Goal: Task Accomplishment & Management: Use online tool/utility

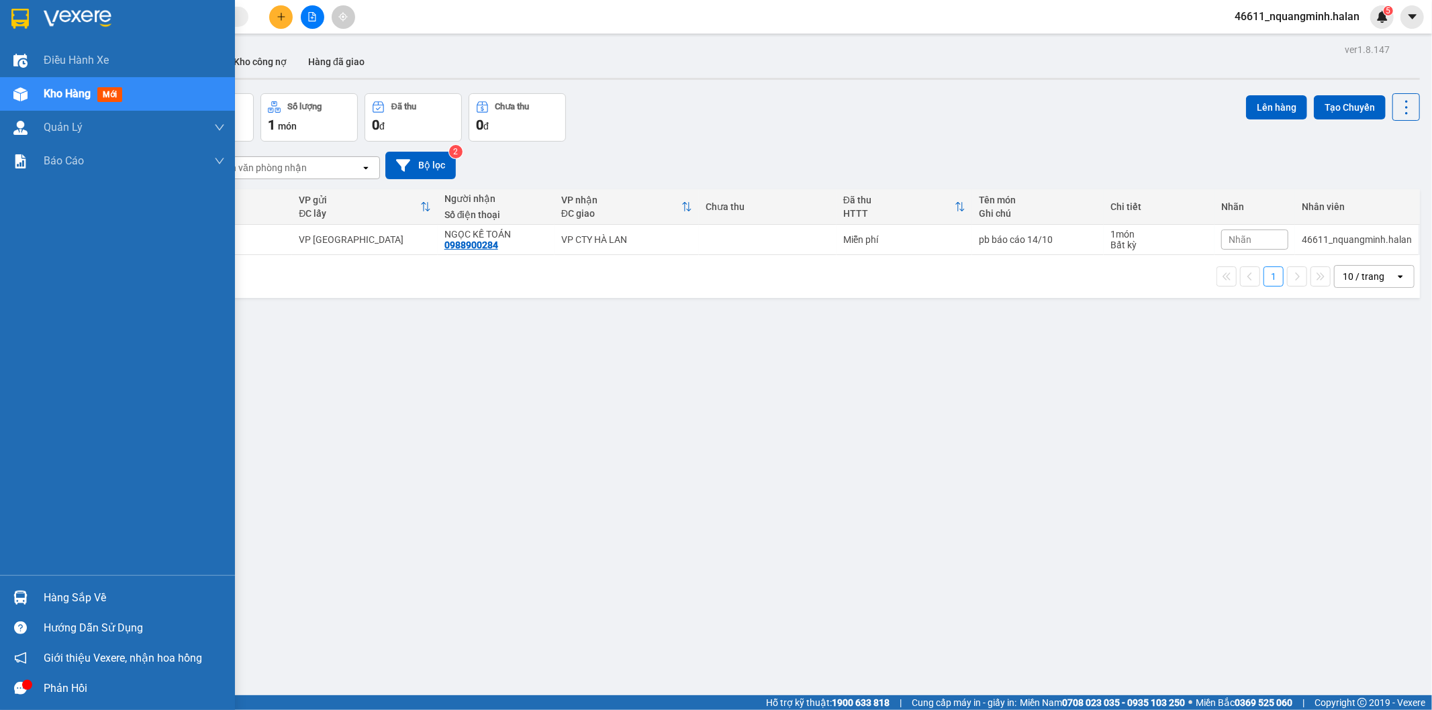
click at [30, 598] on div at bounding box center [21, 598] width 24 height 24
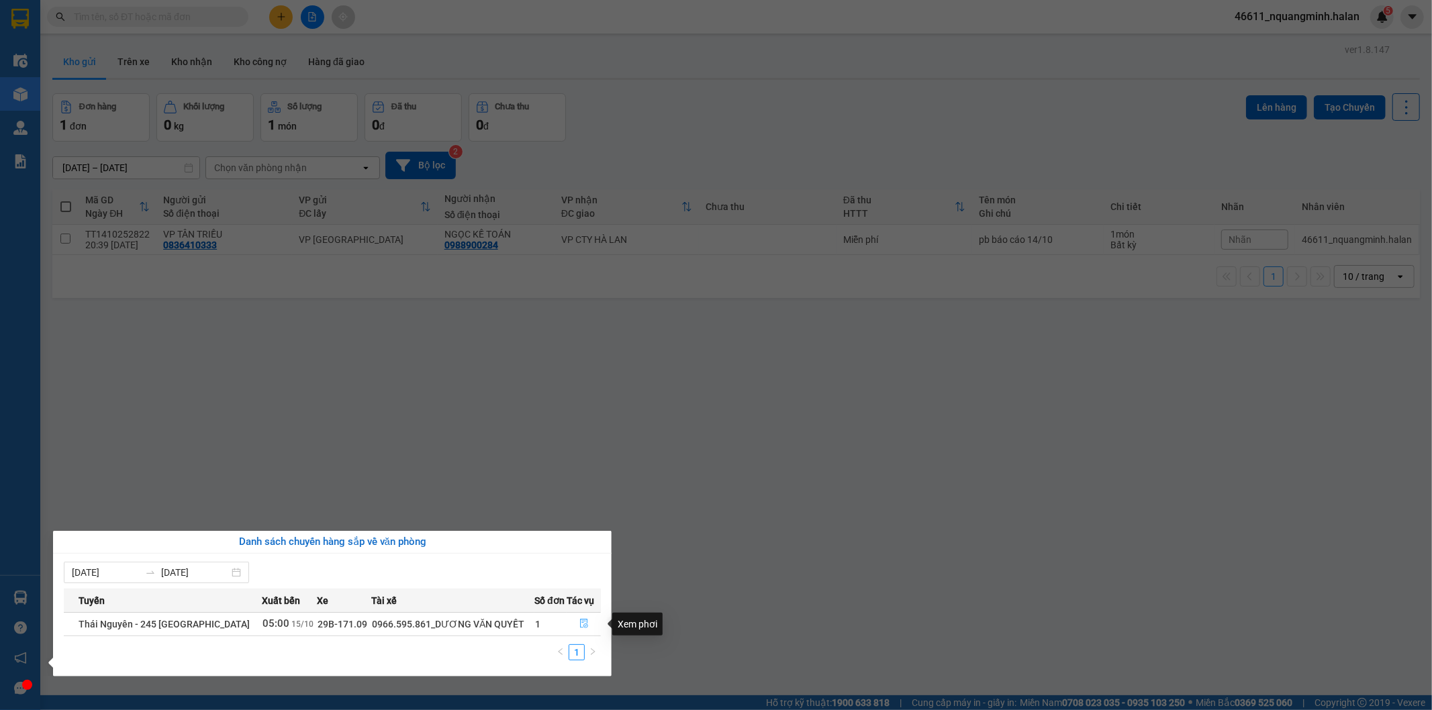
click at [580, 616] on icon "file-done" at bounding box center [584, 623] width 8 height 9
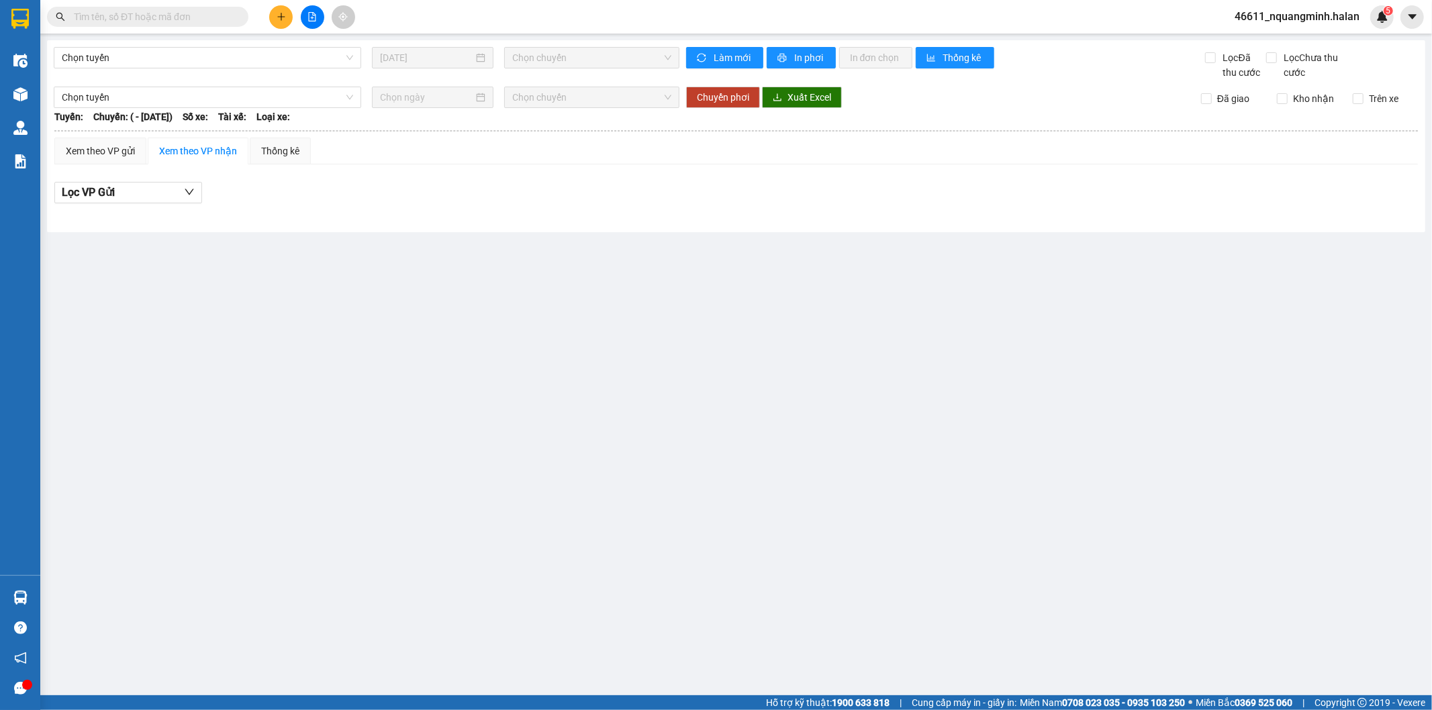
click at [770, 539] on main "Chọn tuyến [DATE] Chọn chuyến Làm mới In phơi In đơn chọn Thống kê Lọc Đã thu c…" at bounding box center [716, 348] width 1432 height 696
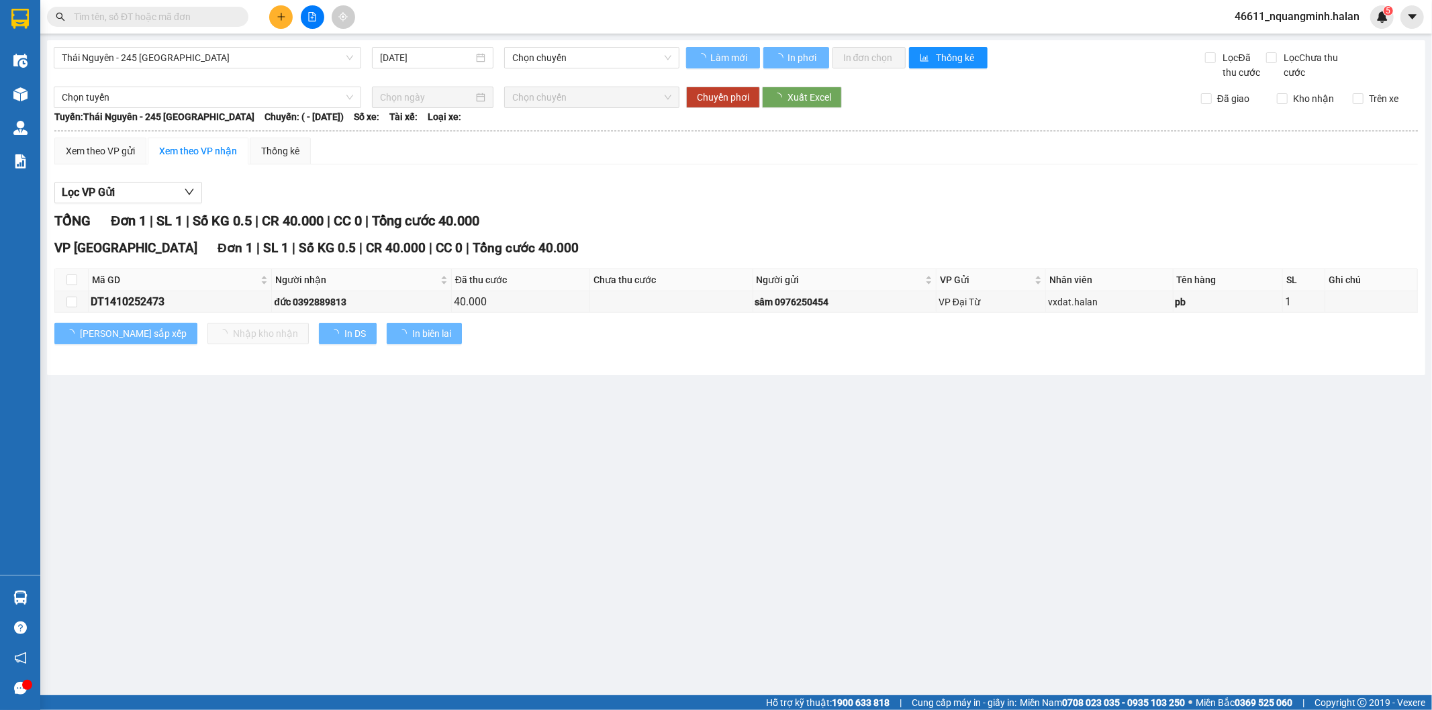
type input "[DATE]"
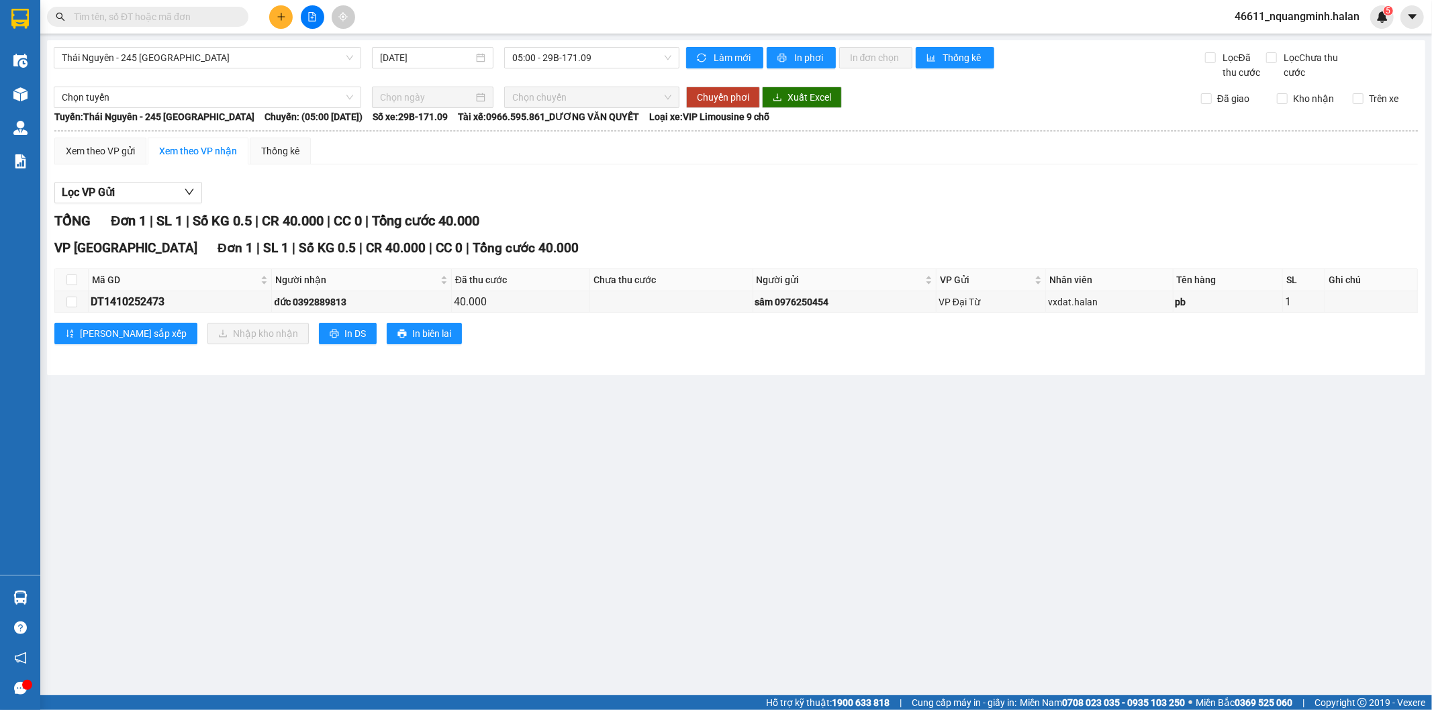
drag, startPoint x: 502, startPoint y: 517, endPoint x: 495, endPoint y: 473, distance: 44.8
click at [495, 485] on main "[GEOGRAPHIC_DATA] - 245 [GEOGRAPHIC_DATA] [DATE] 05:00 - 29B-171.09 Làm mới In …" at bounding box center [716, 348] width 1432 height 696
drag, startPoint x: 307, startPoint y: 540, endPoint x: 146, endPoint y: 551, distance: 161.6
click at [291, 542] on main "[GEOGRAPHIC_DATA] - 245 [GEOGRAPHIC_DATA] [DATE] 05:00 - 29B-171.09 Làm mới In …" at bounding box center [716, 348] width 1432 height 696
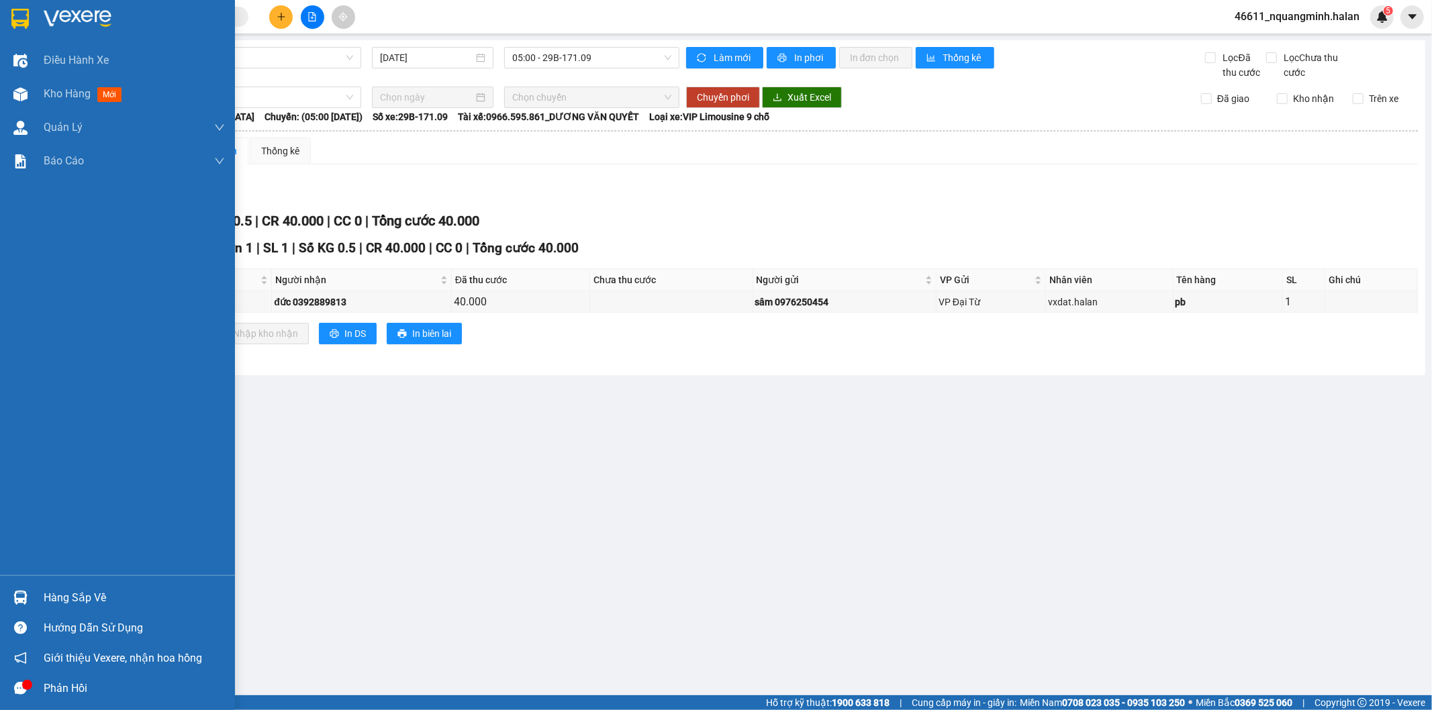
click at [26, 592] on img at bounding box center [20, 598] width 14 height 14
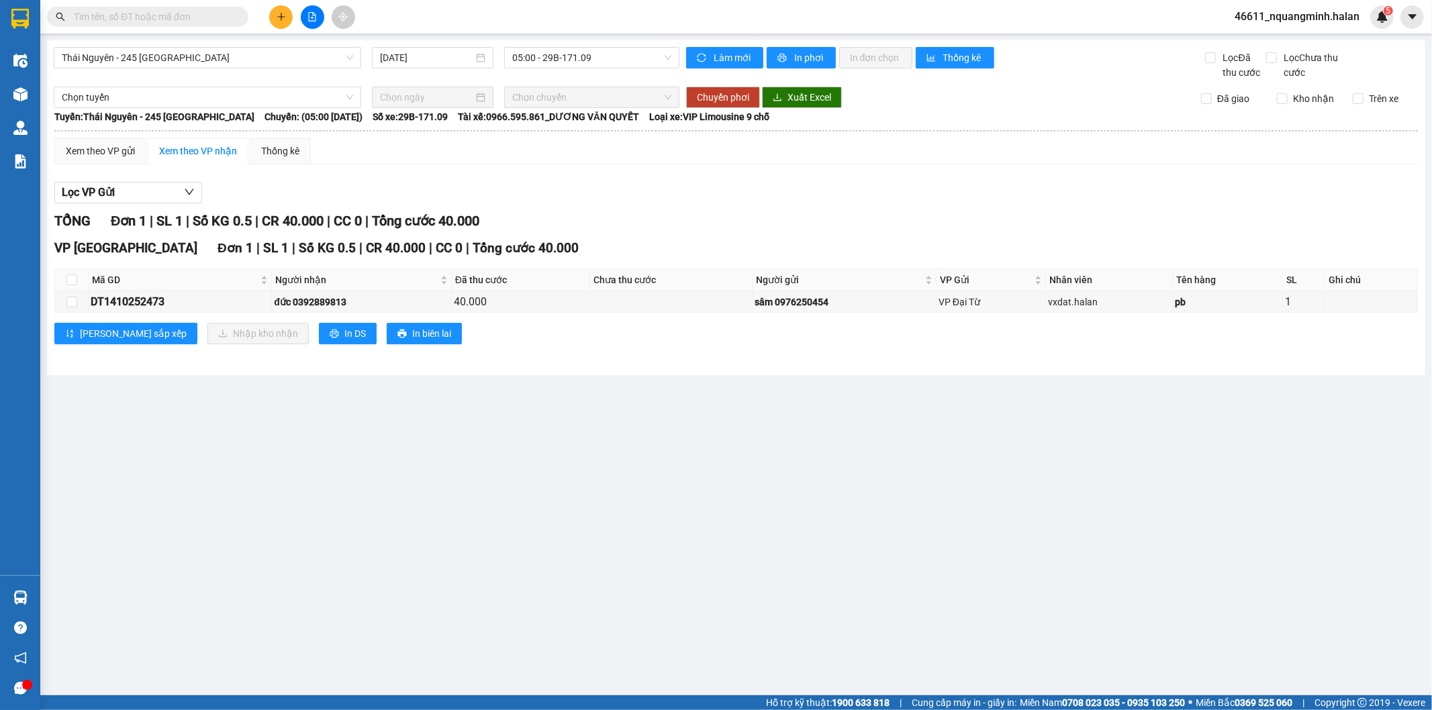
click at [518, 428] on section "Kết quả tìm kiếm ( 0 ) Bộ lọc No Data 46611_nquangminh.halan 5 Điều hành xe Kho…" at bounding box center [716, 355] width 1432 height 710
